Goal: Task Accomplishment & Management: Use online tool/utility

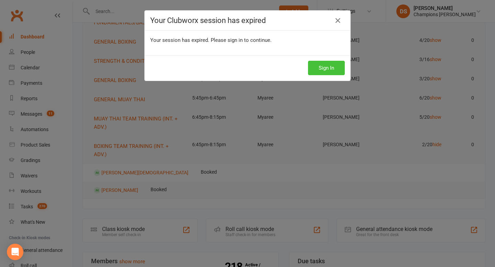
scroll to position [97, 0]
click at [326, 75] on button "Sign In" at bounding box center [326, 68] width 37 height 14
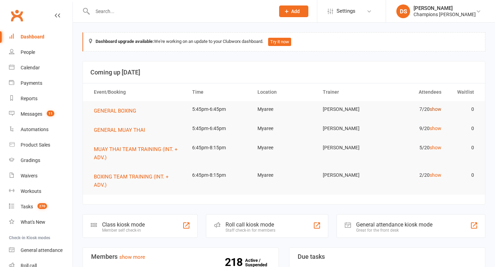
click at [435, 108] on link "show" at bounding box center [436, 110] width 12 height 6
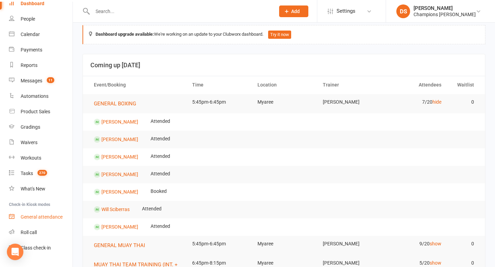
scroll to position [48, 0]
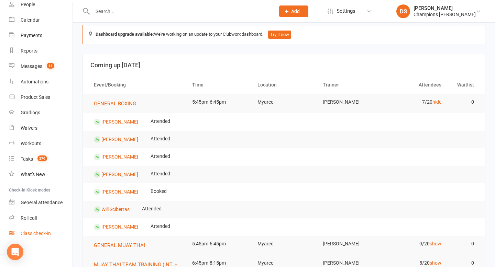
click at [52, 237] on link "Class check-in" at bounding box center [41, 233] width 64 height 15
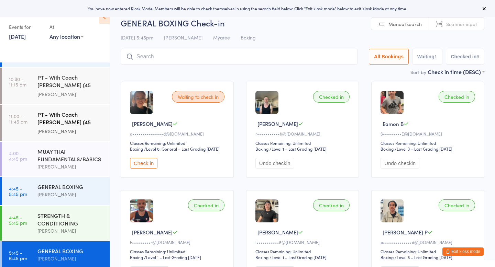
scroll to position [90, 0]
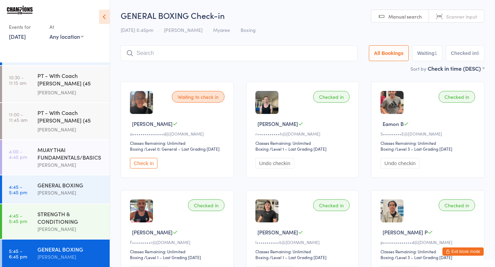
click at [154, 169] on button "Check in" at bounding box center [144, 163] width 28 height 11
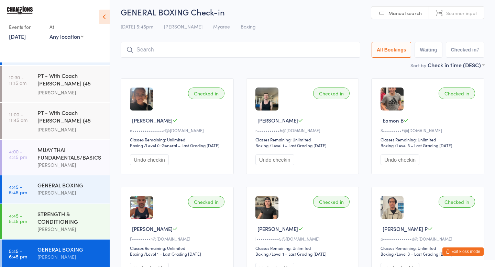
scroll to position [0, 0]
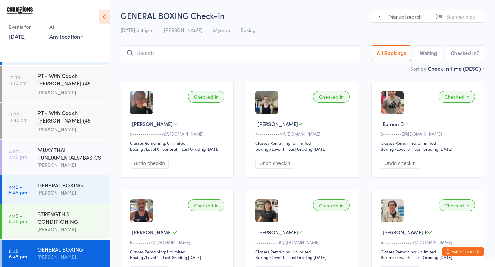
click at [292, 60] on input "search" at bounding box center [241, 53] width 240 height 16
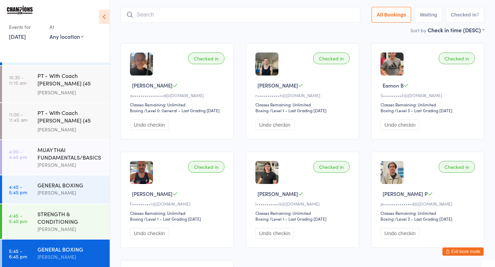
scroll to position [46, 0]
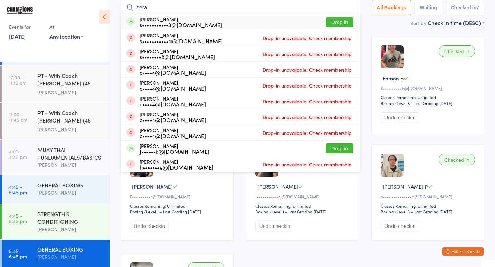
type input "sera"
click at [348, 24] on button "Drop in" at bounding box center [340, 22] width 28 height 10
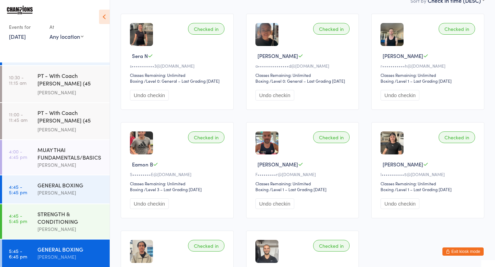
scroll to position [67, 0]
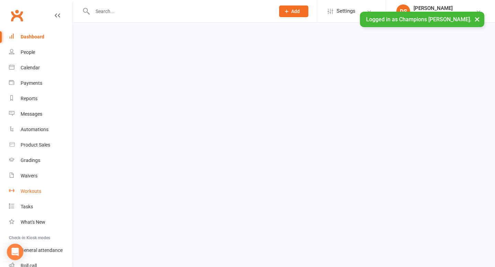
scroll to position [48, 0]
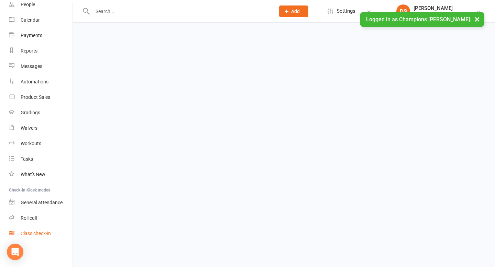
click at [42, 237] on link "Class check-in" at bounding box center [41, 233] width 64 height 15
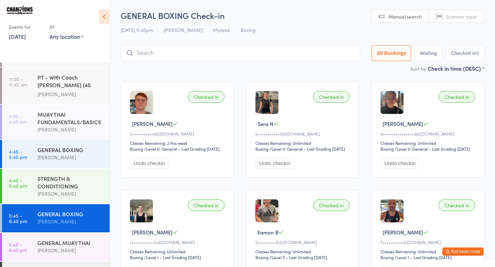
scroll to position [134, 0]
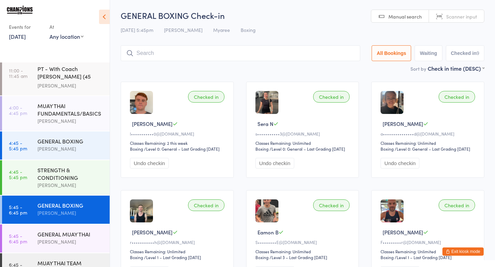
click at [206, 48] on input "search" at bounding box center [241, 53] width 240 height 16
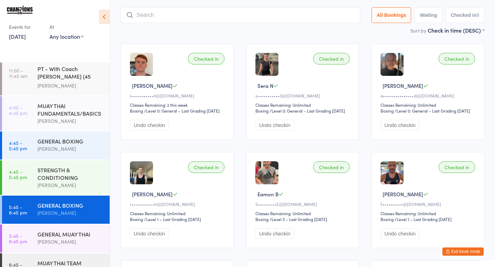
scroll to position [46, 0]
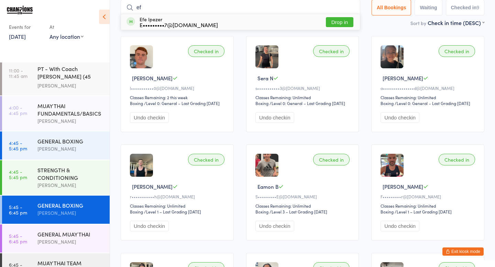
type input "ef"
click at [337, 23] on button "Drop in" at bounding box center [340, 22] width 28 height 10
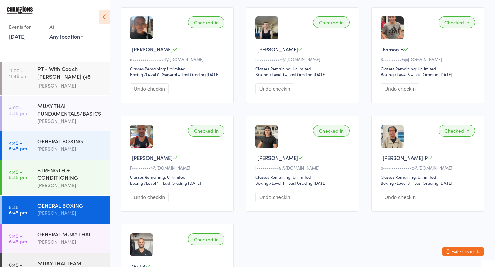
scroll to position [0, 0]
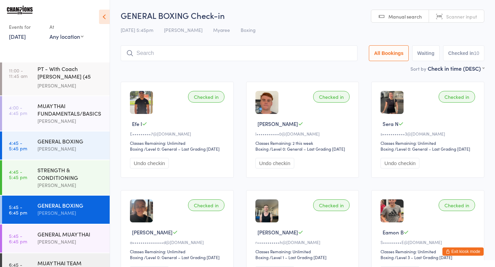
click at [204, 52] on input "search" at bounding box center [239, 53] width 237 height 16
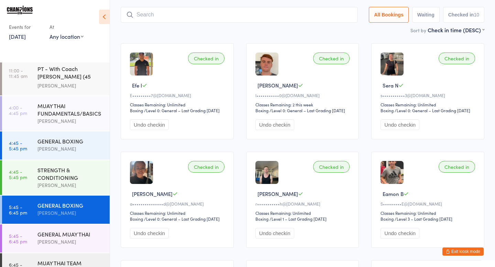
scroll to position [46, 0]
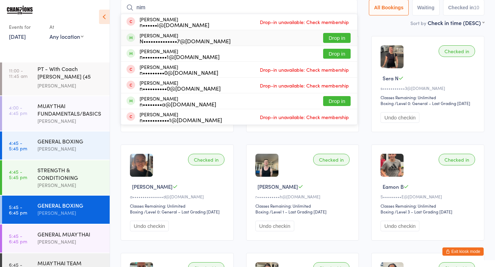
type input "nim"
click at [329, 39] on button "Drop in" at bounding box center [337, 38] width 28 height 10
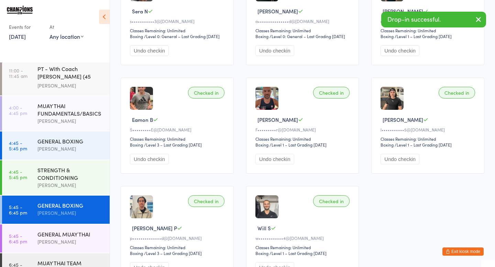
scroll to position [0, 0]
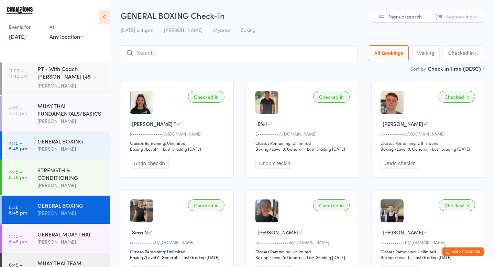
click at [244, 55] on input "search" at bounding box center [239, 53] width 237 height 16
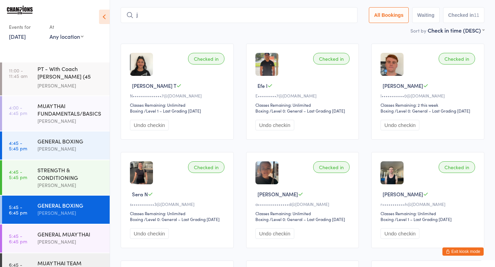
scroll to position [44, 0]
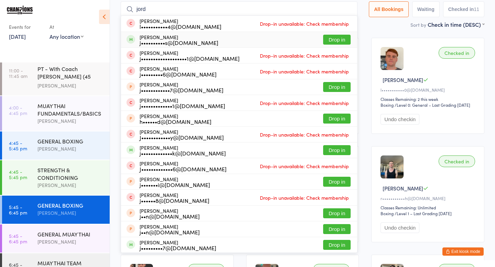
type input "jord"
click at [345, 43] on button "Drop in" at bounding box center [337, 40] width 28 height 10
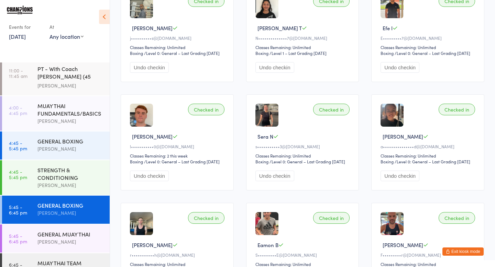
scroll to position [98, 0]
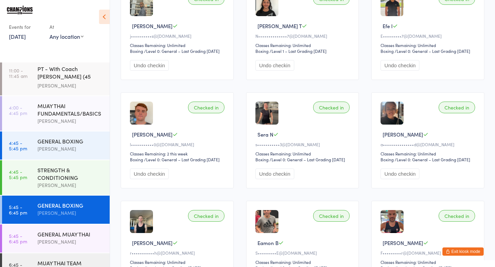
click at [150, 179] on button "Undo checkin" at bounding box center [149, 174] width 39 height 11
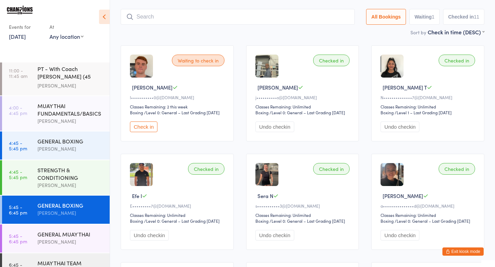
scroll to position [35, 0]
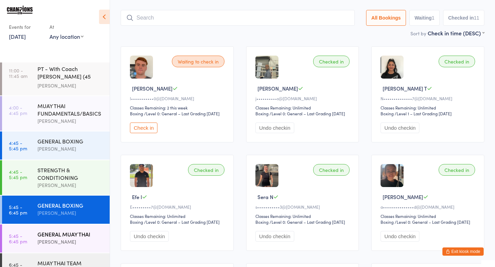
click at [25, 243] on time "5:45 - 6:45 pm" at bounding box center [18, 238] width 18 height 11
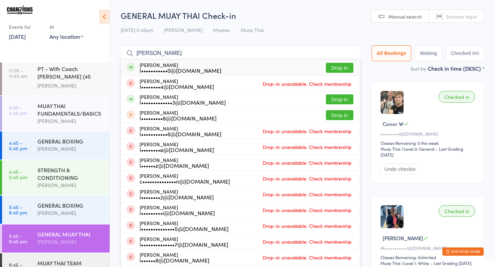
type input "[PERSON_NAME]"
click at [339, 70] on button "Drop in" at bounding box center [340, 68] width 28 height 10
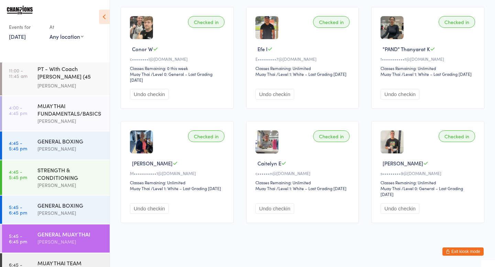
scroll to position [191, 0]
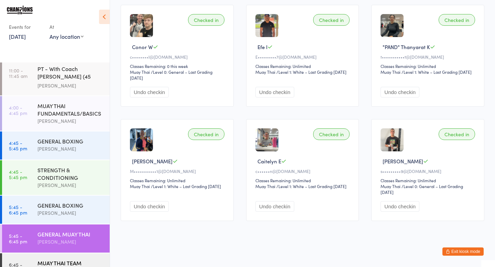
click at [43, 266] on div "MUAY THAI TEAM TRAINING (INT. + ADV.)" at bounding box center [70, 267] width 66 height 15
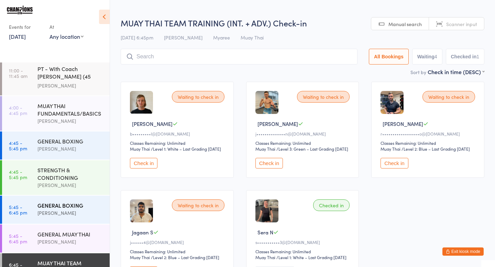
click at [61, 213] on div "[PERSON_NAME]" at bounding box center [70, 213] width 66 height 8
